Goal: Task Accomplishment & Management: Use online tool/utility

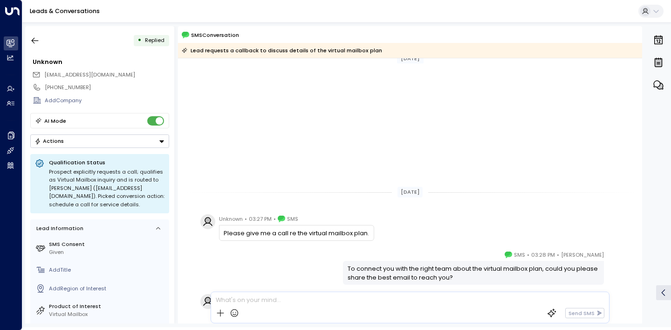
scroll to position [167, 0]
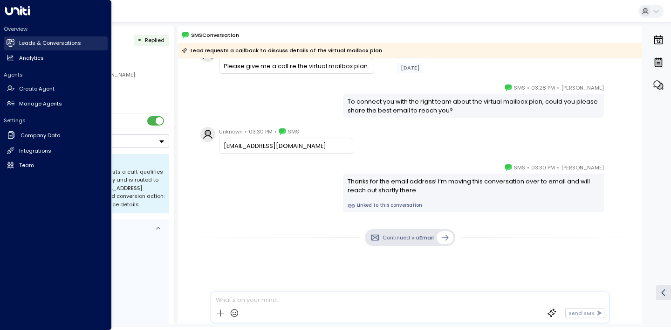
click at [34, 49] on link "Leads & Conversations Leads & Conversations" at bounding box center [56, 43] width 104 height 14
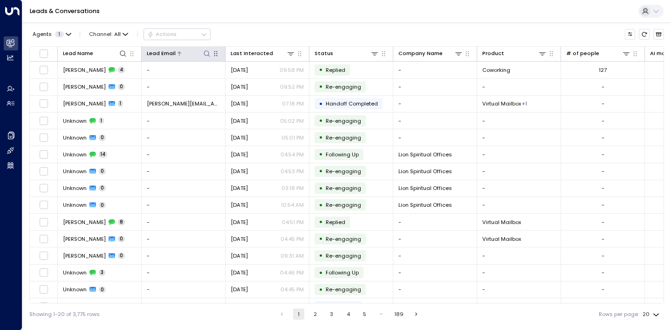
click at [202, 49] on button at bounding box center [206, 53] width 9 height 9
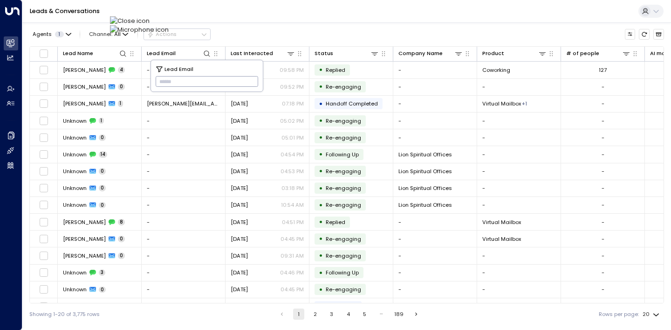
type input "**********"
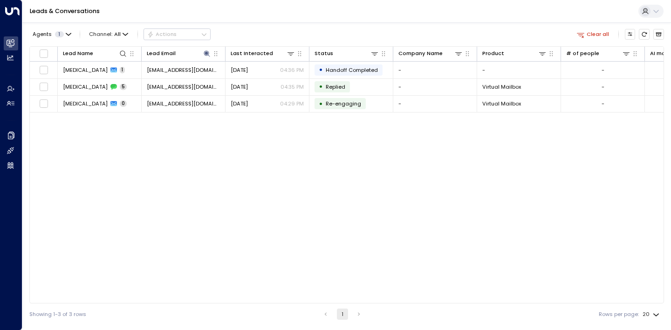
click at [117, 203] on div "Lead Name Lead Email Last Interacted Status Company Name Product # of people AI…" at bounding box center [346, 174] width 635 height 257
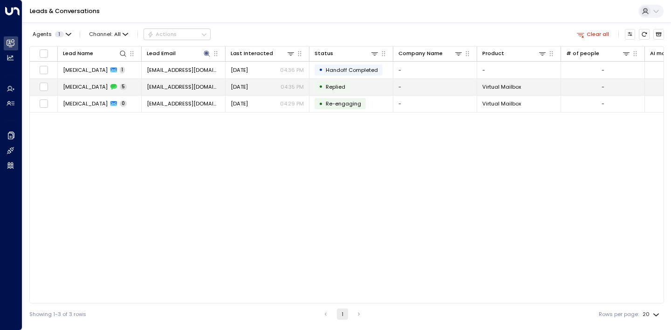
click at [68, 86] on span "[MEDICAL_DATA]" at bounding box center [85, 86] width 45 height 7
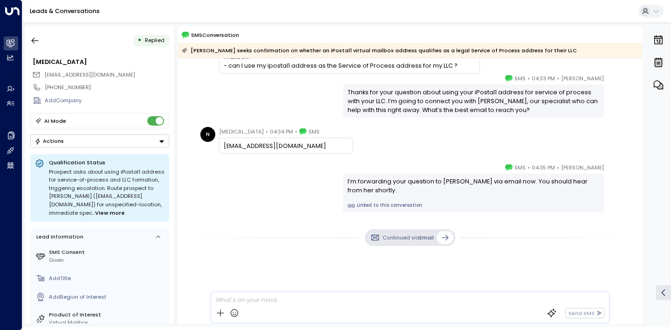
click at [241, 257] on div "Continued via Email" at bounding box center [410, 274] width 464 height 106
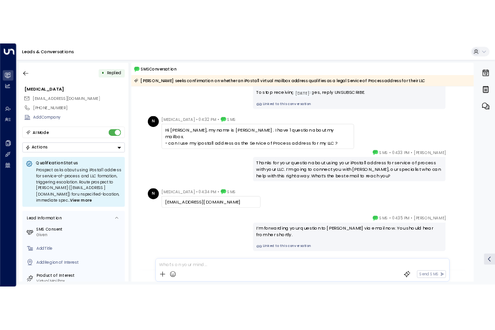
scroll to position [80, 0]
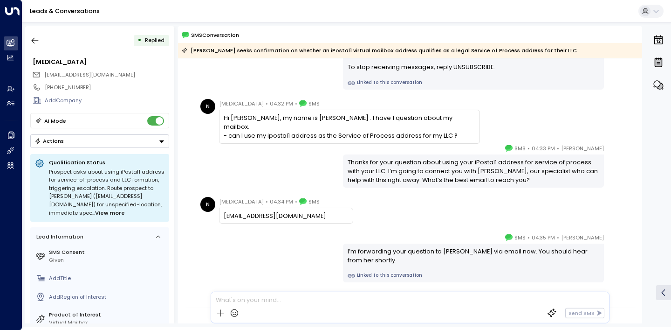
click at [203, 178] on div "[PERSON_NAME] • 04:33 PM • SMS Thanks for your question about using your iPosta…" at bounding box center [410, 166] width 425 height 44
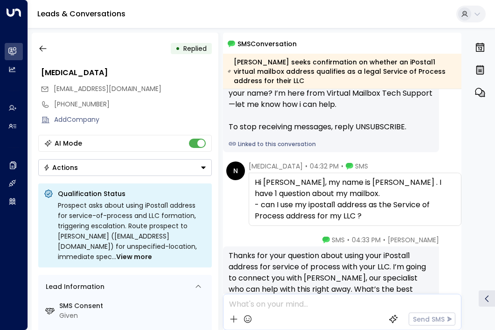
scroll to position [112, 0]
